Goal: Task Accomplishment & Management: Manage account settings

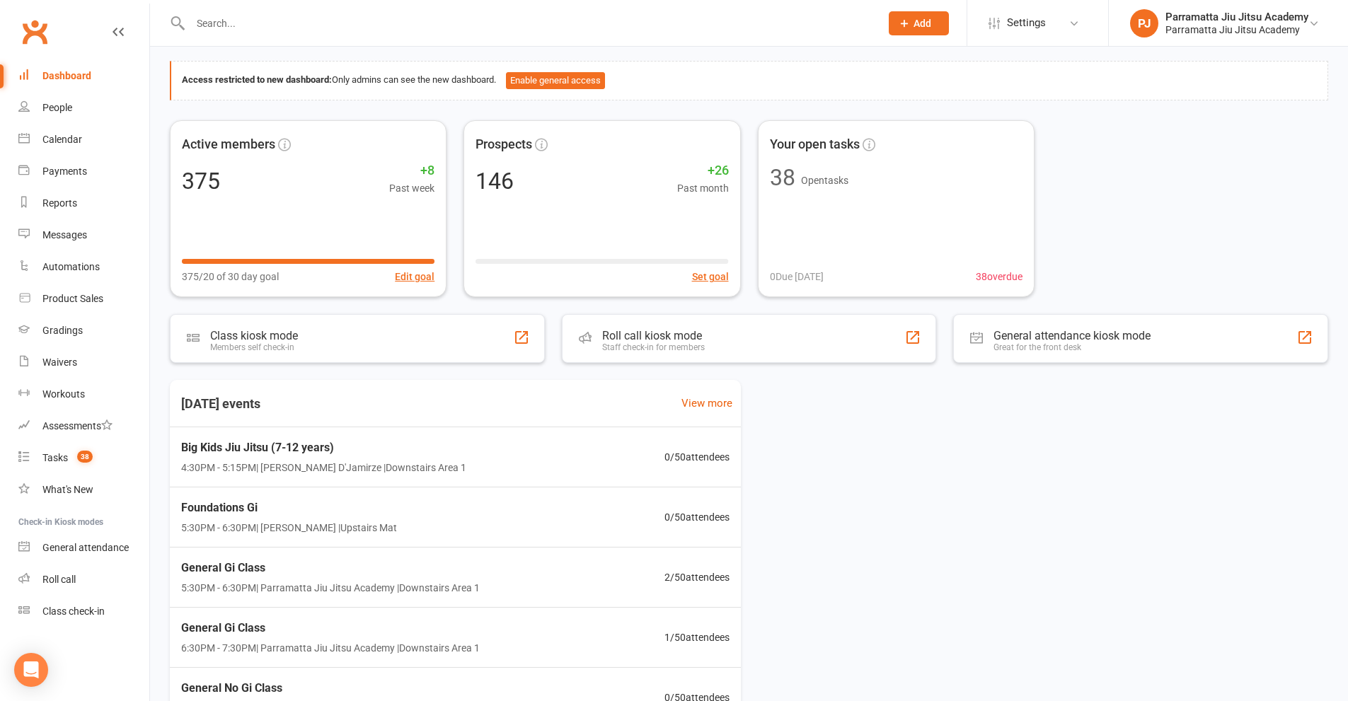
scroll to position [156, 0]
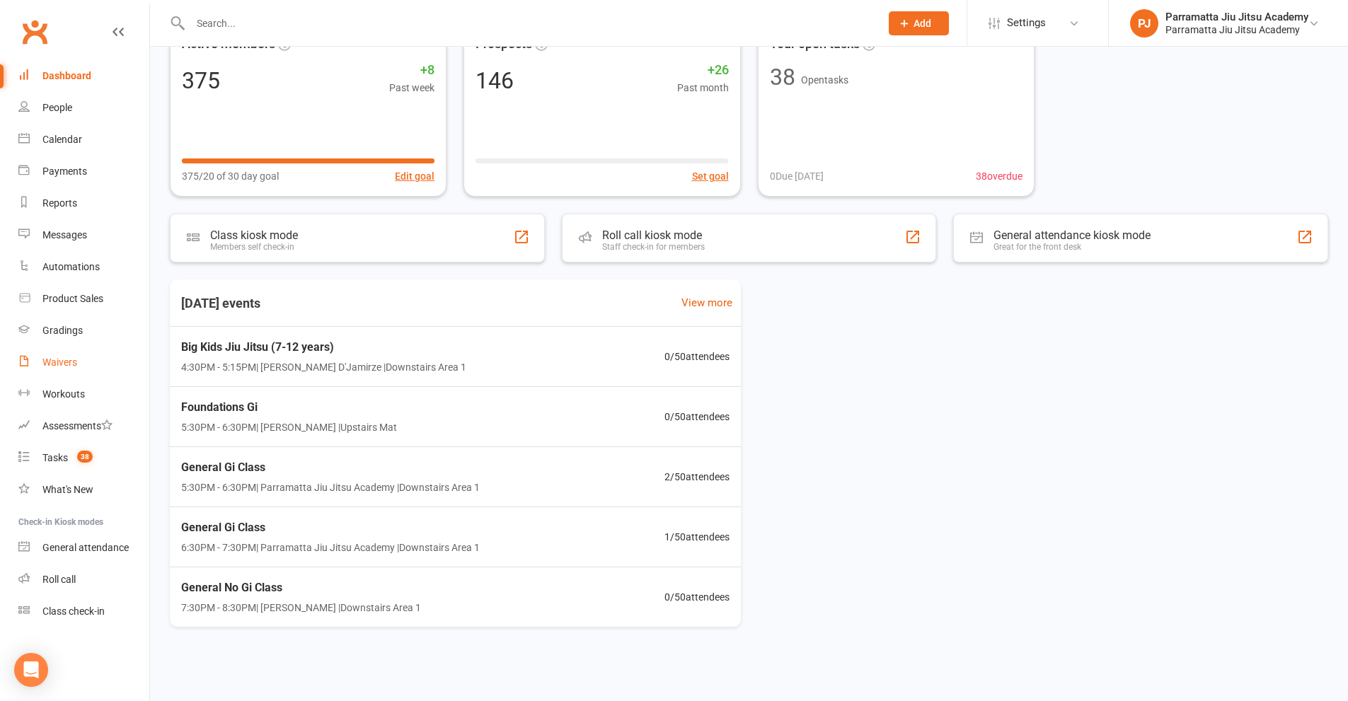
click at [71, 354] on link "Waivers" at bounding box center [83, 363] width 131 height 32
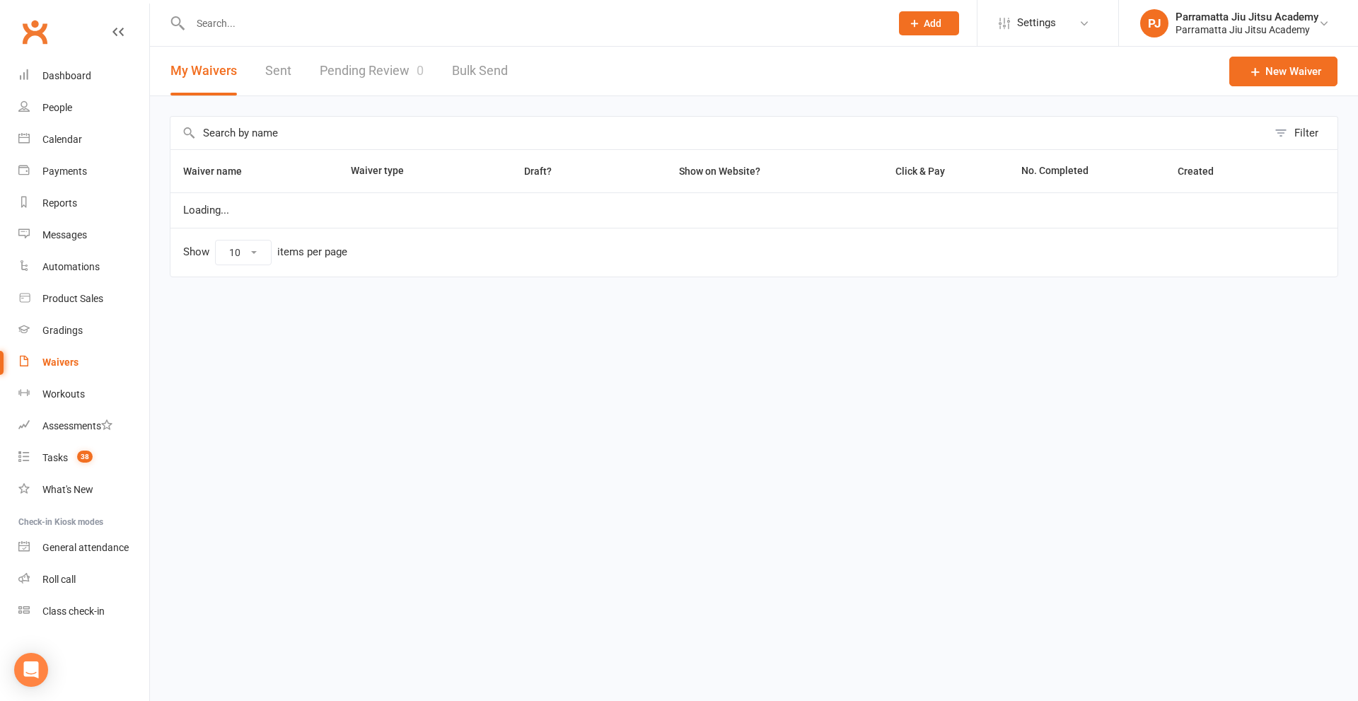
select select "100"
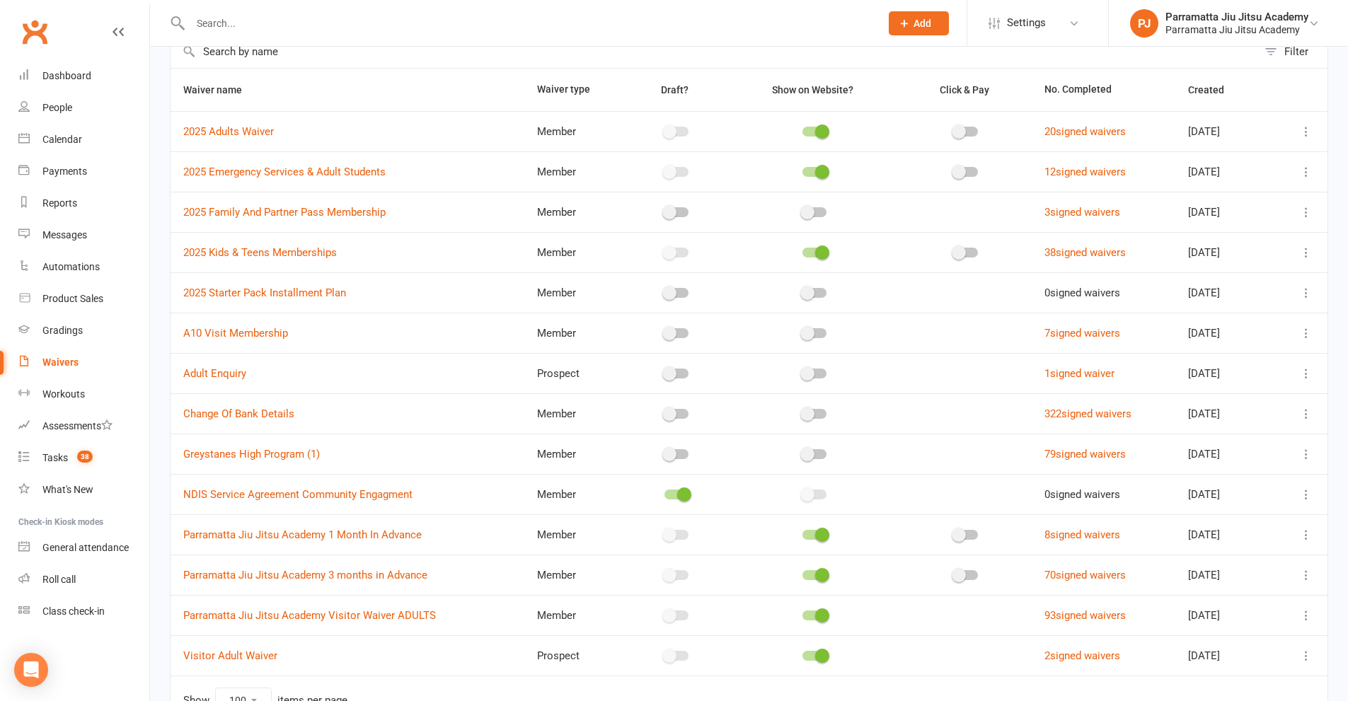
scroll to position [166, 0]
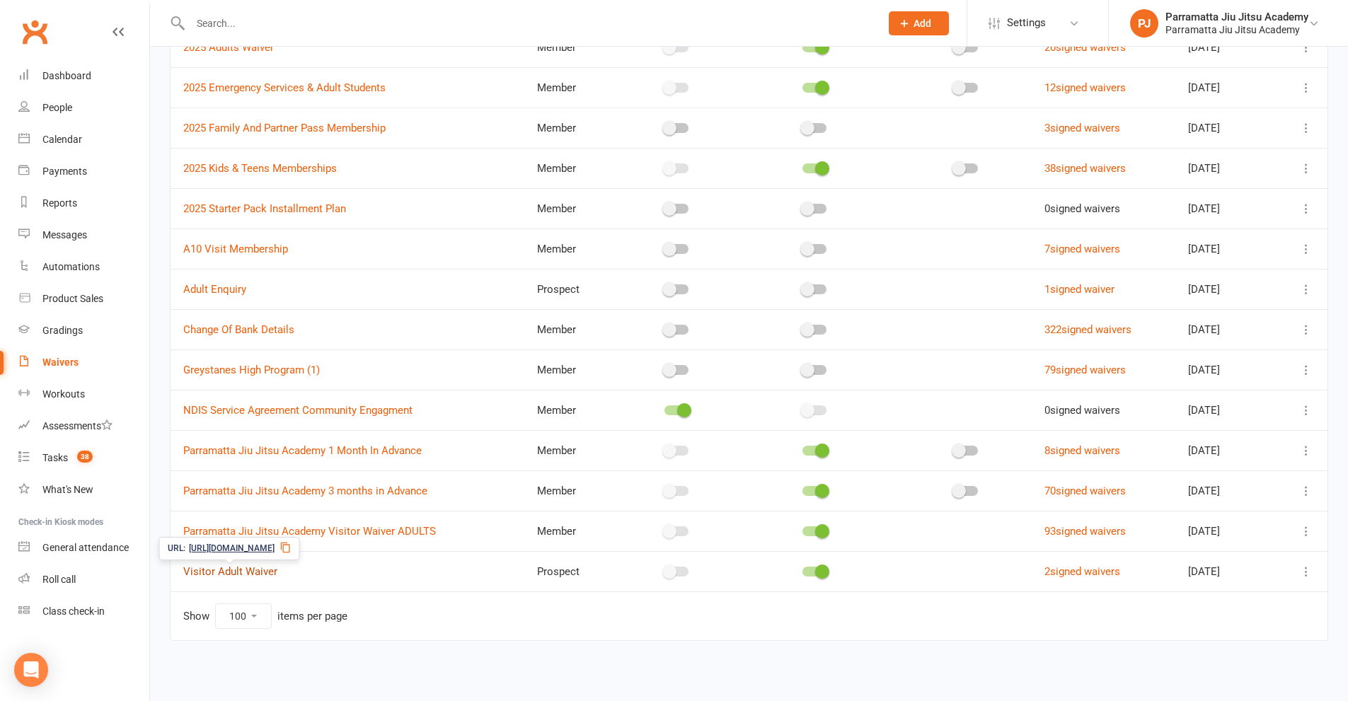
click at [208, 572] on link "Visitor Adult Waiver" at bounding box center [230, 571] width 94 height 13
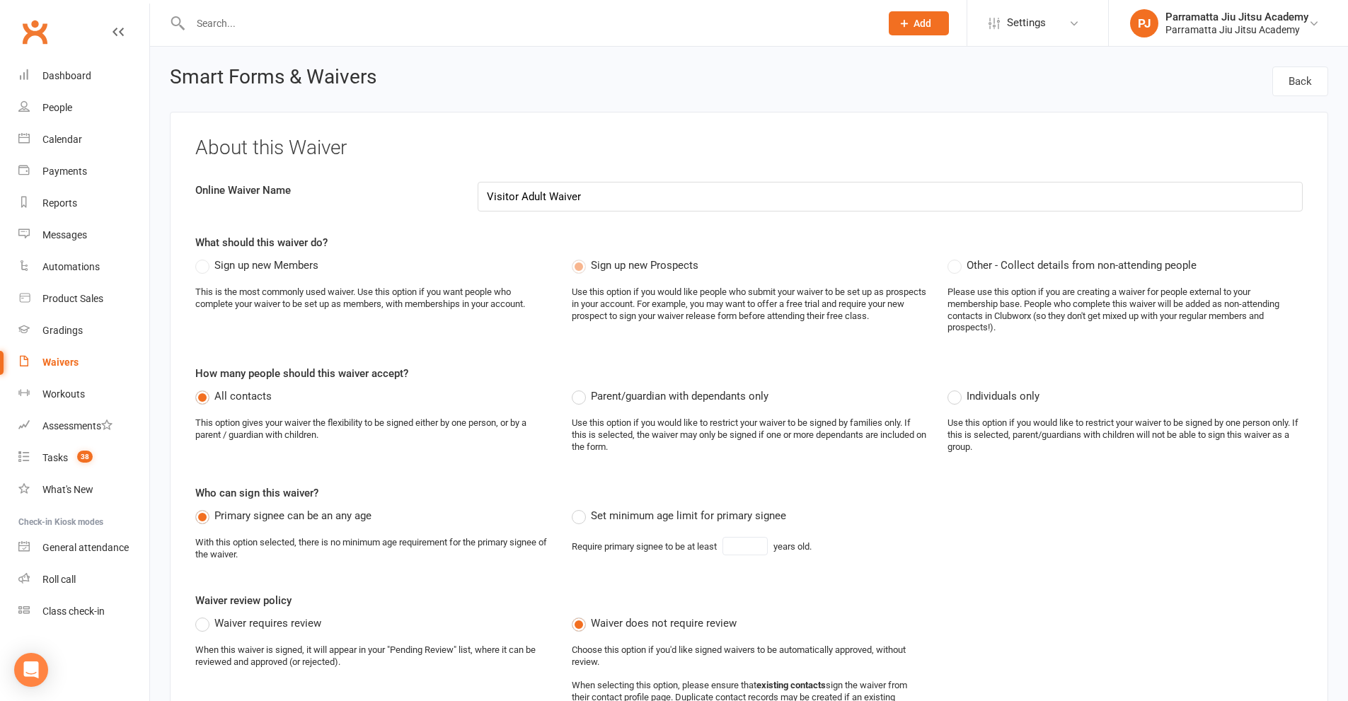
select select "select"
select select "100"
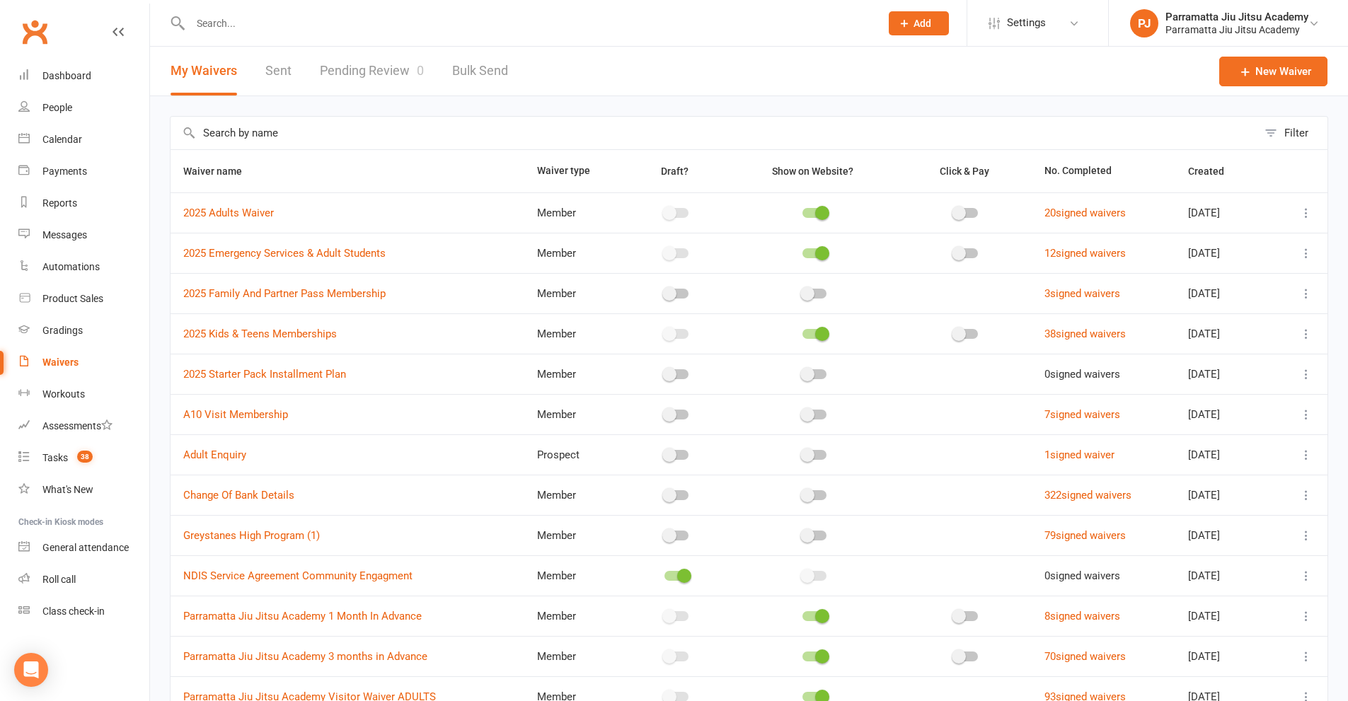
scroll to position [166, 0]
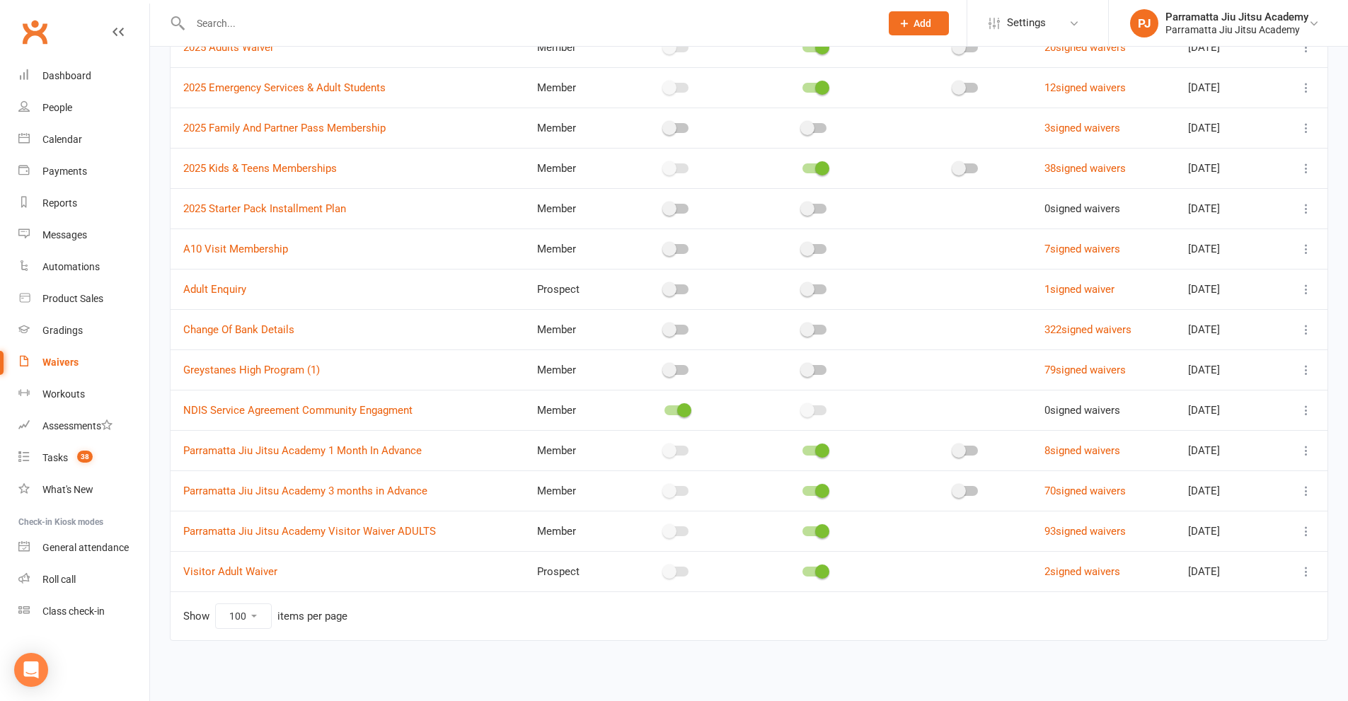
click at [1308, 572] on icon at bounding box center [1306, 572] width 14 height 14
click at [1194, 651] on link "Copy external link to clipboard" at bounding box center [1220, 656] width 166 height 28
